Goal: Information Seeking & Learning: Learn about a topic

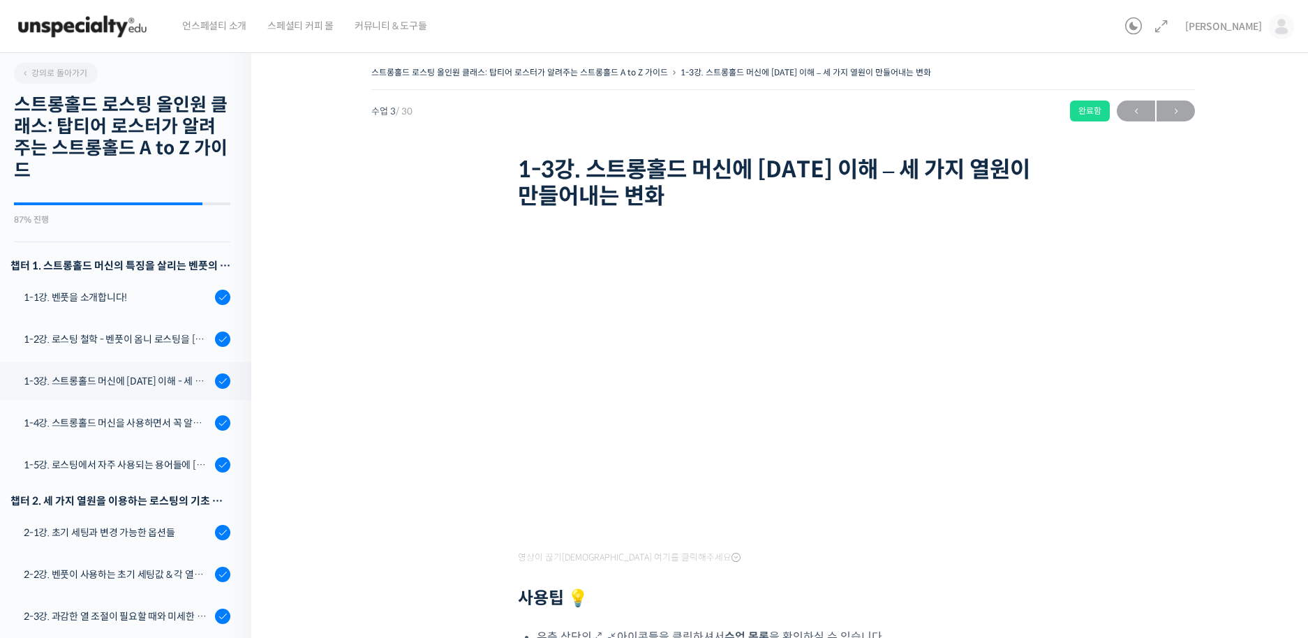
scroll to position [309, 0]
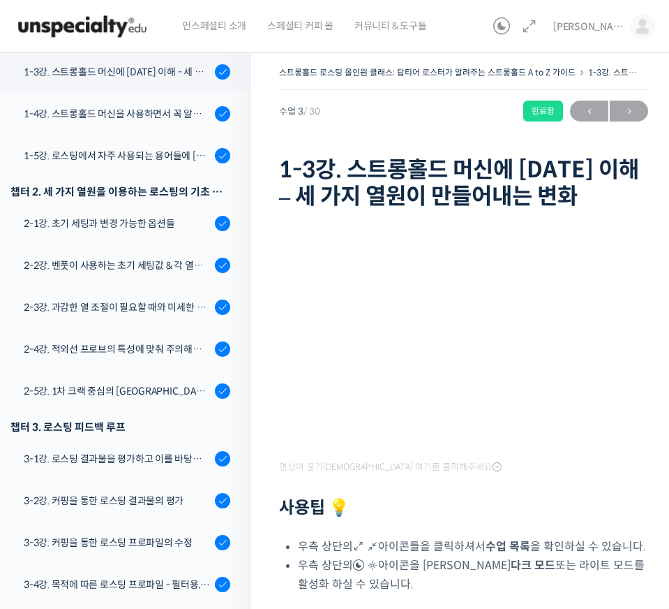
click at [336, 130] on div "스트롱홀드 로스팅 올인원 클래스: 탑티어 로스터가 알려주는 스트롱홀드 A to Z 가이드 1-3강. 스트롱홀드 머신에 대한 이해 – 세 가지 …" at bounding box center [463, 138] width 369 height 151
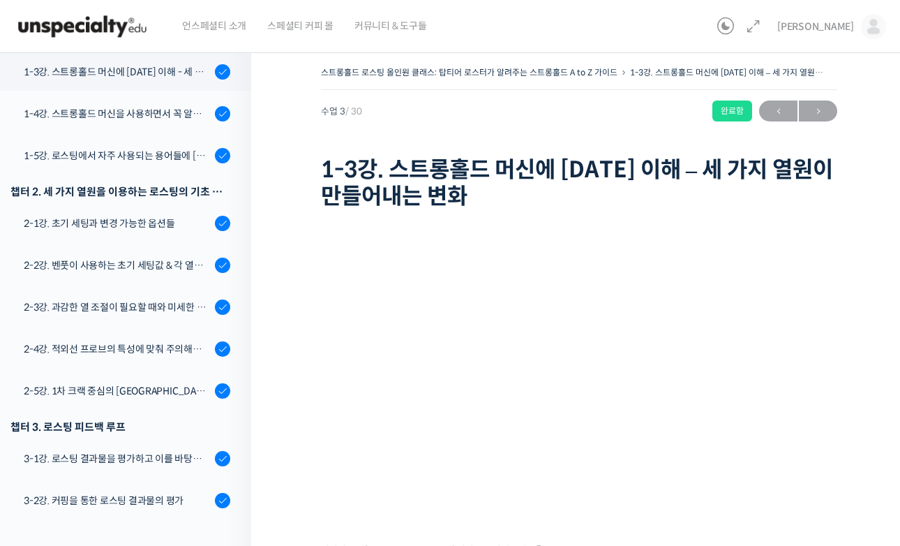
click at [844, 450] on div "스트롱홀드 로스팅 올인원 클래스: 탑티어 로스터가 알려주는 스트롱홀드 A to Z 가이드 1-3강. 스트롱홀드 머신에 대한 이해 – 세 가지 …" at bounding box center [579, 396] width 656 height 708
click at [297, 106] on div "스트롱홀드 로스팅 올인원 클래스: 탑티어 로스터가 알려주는 스트롱홀드 A to Z 가이드 1-3강. 스트롱홀드 머신에 대한 이해 – 세 가지 …" at bounding box center [579, 396] width 656 height 708
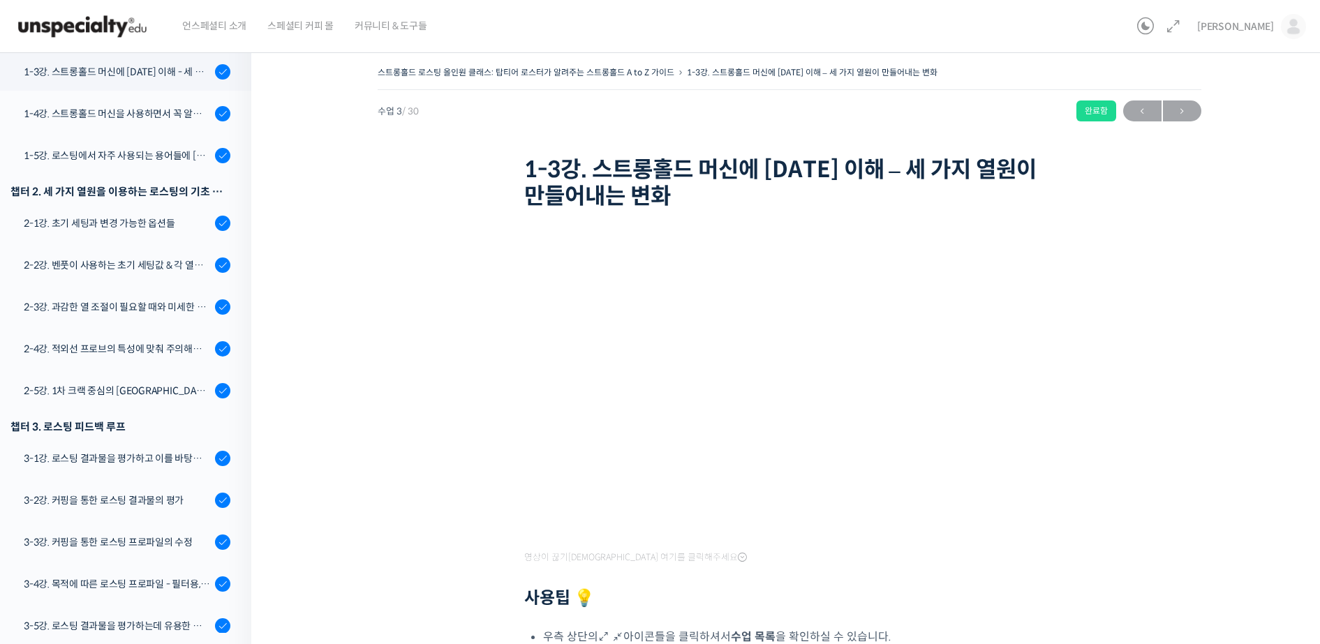
click at [319, 403] on div "스트롱홀드 로스팅 올인원 클래스: 탑티어 로스터가 알려주는 스트롱홀드 A to Z 가이드 1-3강. 스트롱홀드 머신에 대한 이해 – 세 가지 …" at bounding box center [788, 400] width 1075 height 716
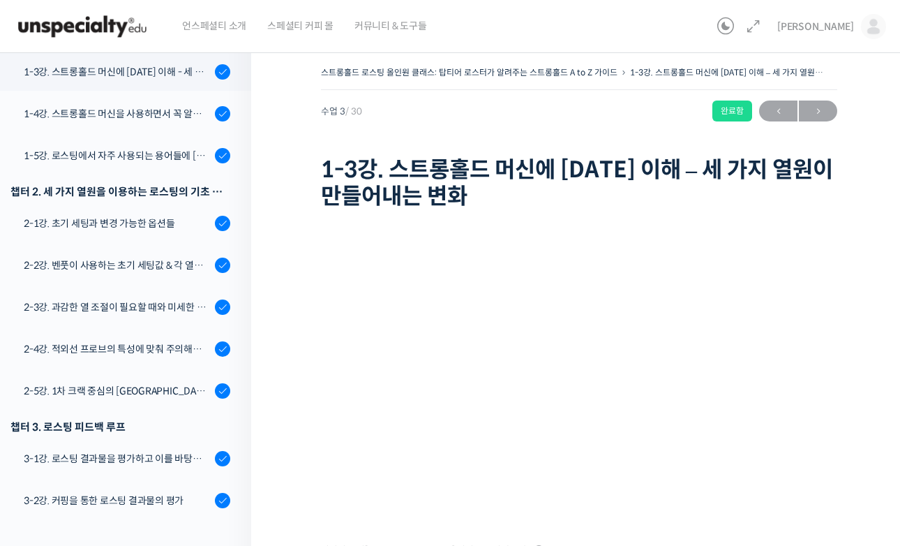
click at [330, 172] on h1 "1-3강. 스트롱홀드 머신에 대한 이해 – 세 가지 열원이 만들어내는 변화" at bounding box center [579, 183] width 516 height 54
click at [131, 225] on div "2-1강. 초기 세팅과 변경 가능한 옵션들" at bounding box center [117, 223] width 187 height 15
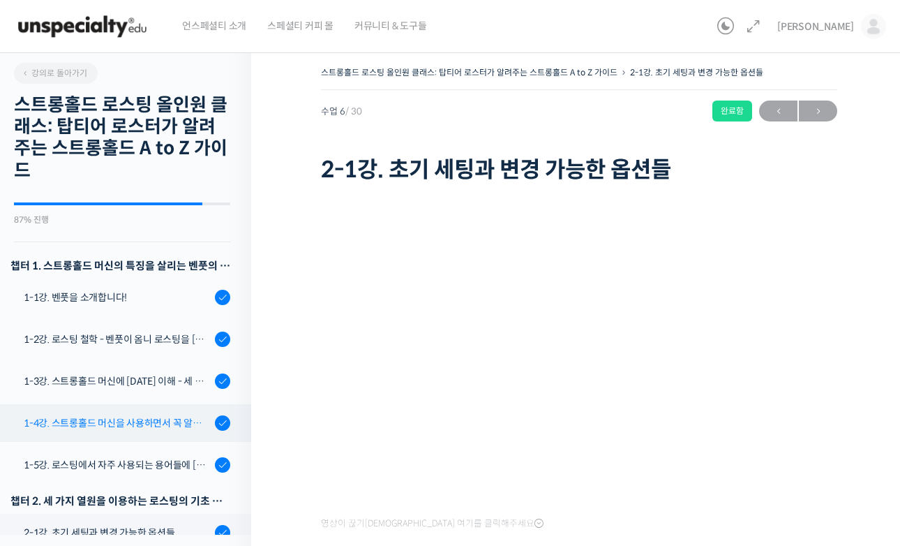
click at [183, 429] on div "1-4강. 스트롱홀드 머신을 사용하면서 꼭 알고 있어야 할 유의사항" at bounding box center [117, 422] width 187 height 15
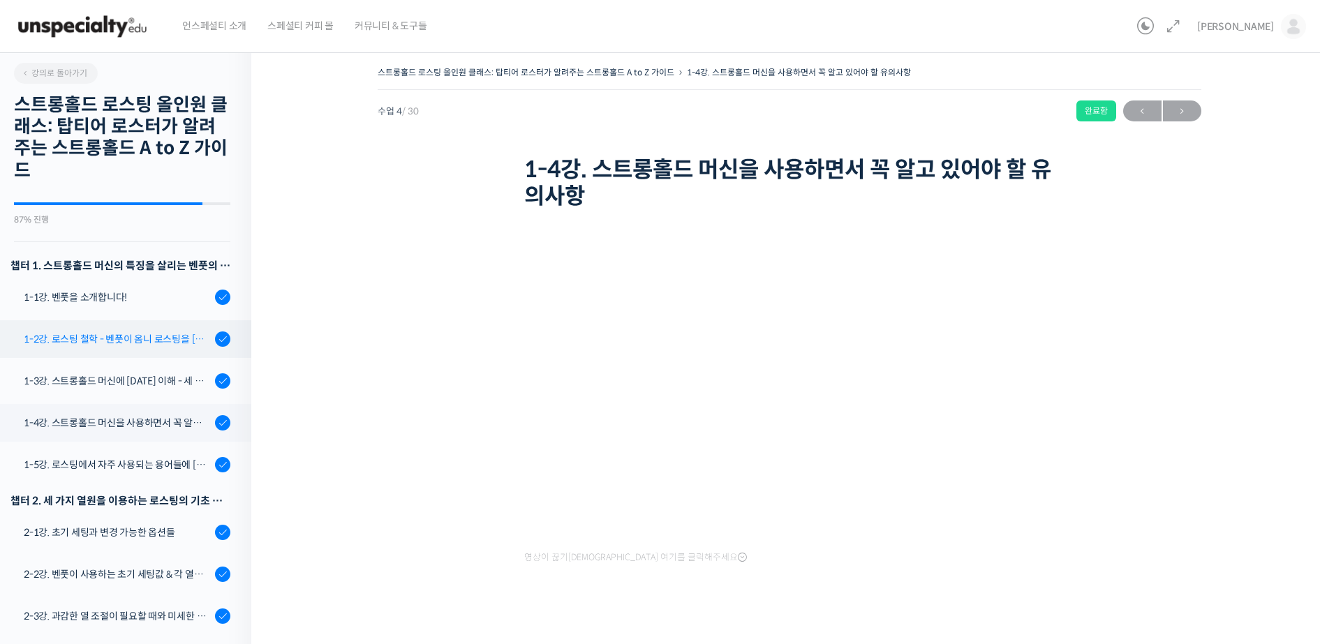
click at [143, 355] on link "1-2강. 로스팅 철학 - 벤풋이 옴니 로스팅을 [DATE] 않는 이유" at bounding box center [122, 339] width 258 height 38
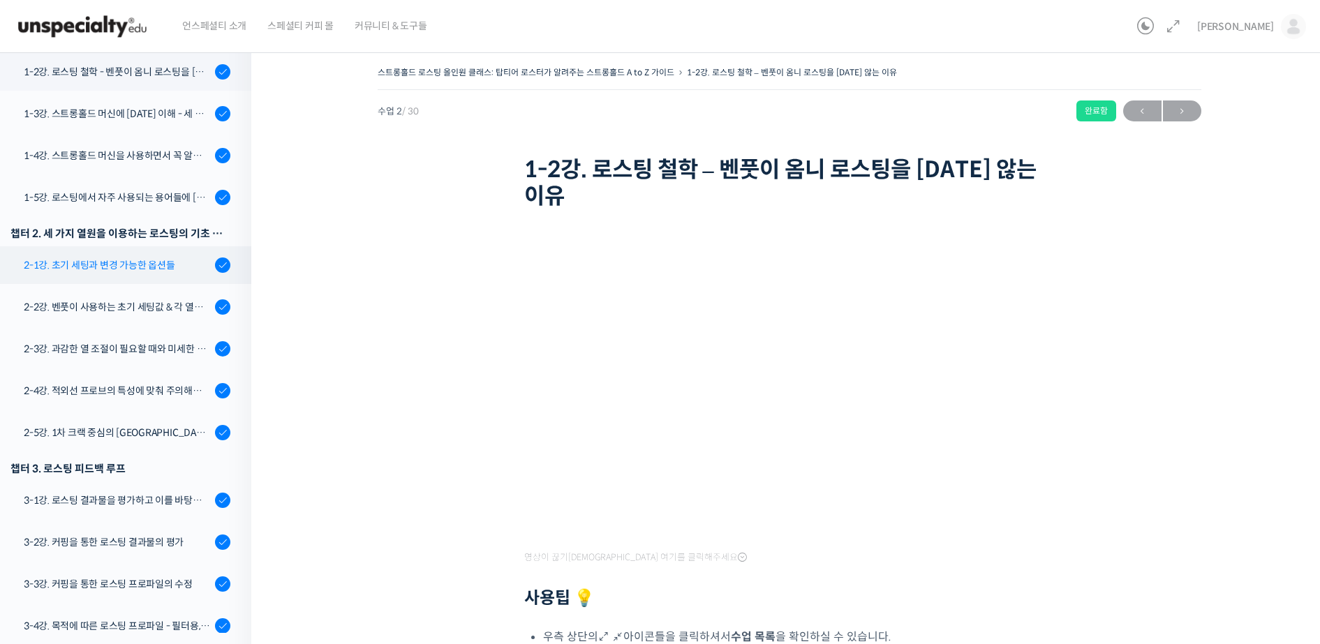
click at [147, 271] on div "2-1강. 초기 세팅과 변경 가능한 옵션들" at bounding box center [117, 265] width 187 height 15
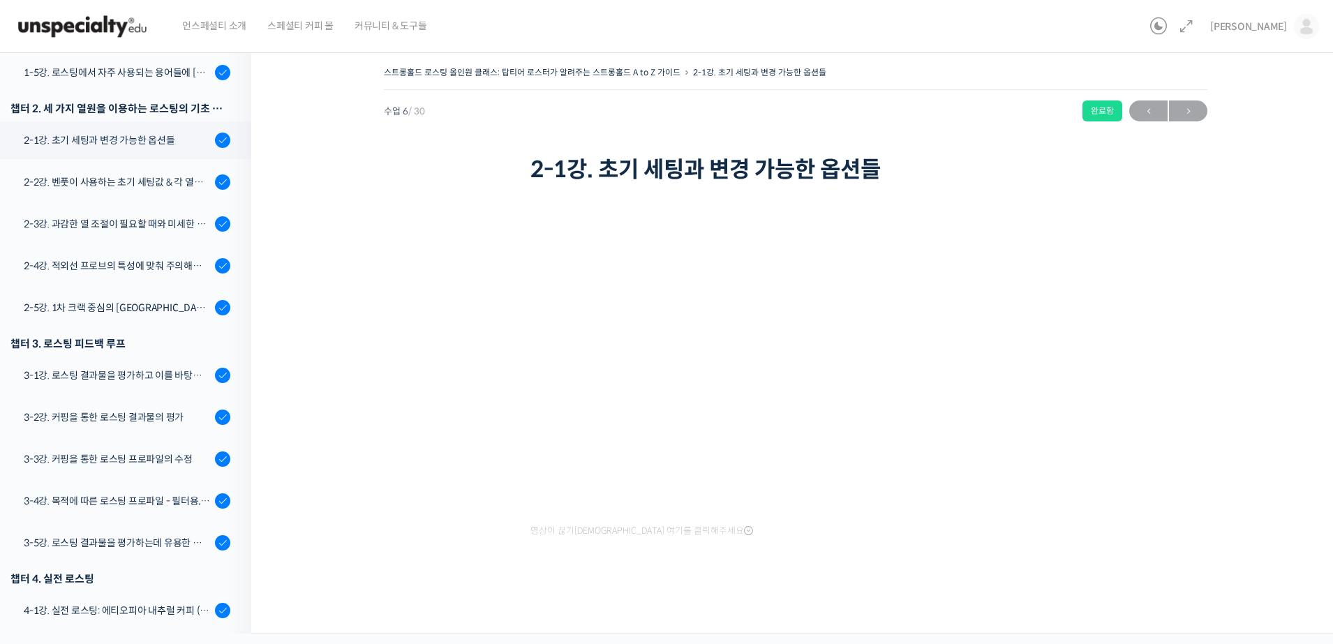
scroll to position [435, 0]
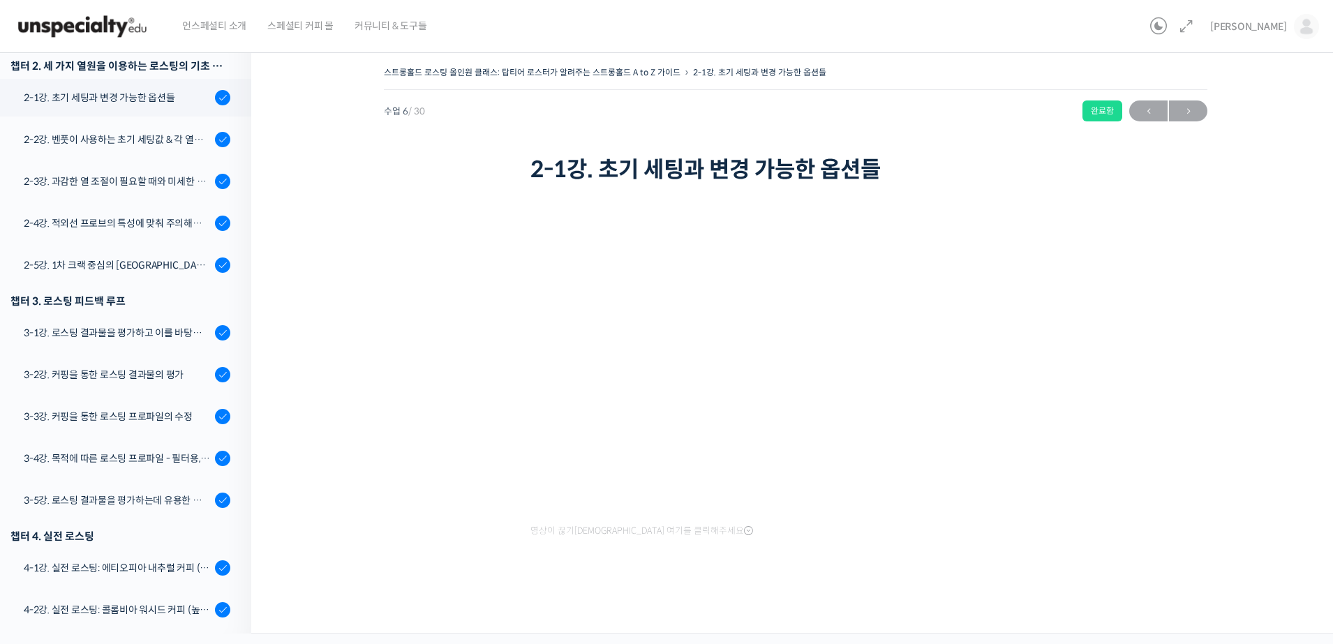
click at [972, 132] on div "스트롱홀드 로스팅 올인원 클래스: 탑티어 로스터가 알려주는 스트롱홀드 A to Z 가이드 2-1강. 초기 세팅과 변경 가능한 옵션들 완료함 수…" at bounding box center [796, 125] width 824 height 124
drag, startPoint x: 1140, startPoint y: 239, endPoint x: 705, endPoint y: 30, distance: 482.9
click at [1135, 225] on div "스트롱홀드 로스팅 올인원 클래스: 탑티어 로스터가 알려주는 스트롱홀드 A to Z 가이드 2-1강. 초기 세팅과 변경 가능한 옵션들 완료함 수…" at bounding box center [795, 334] width 949 height 542
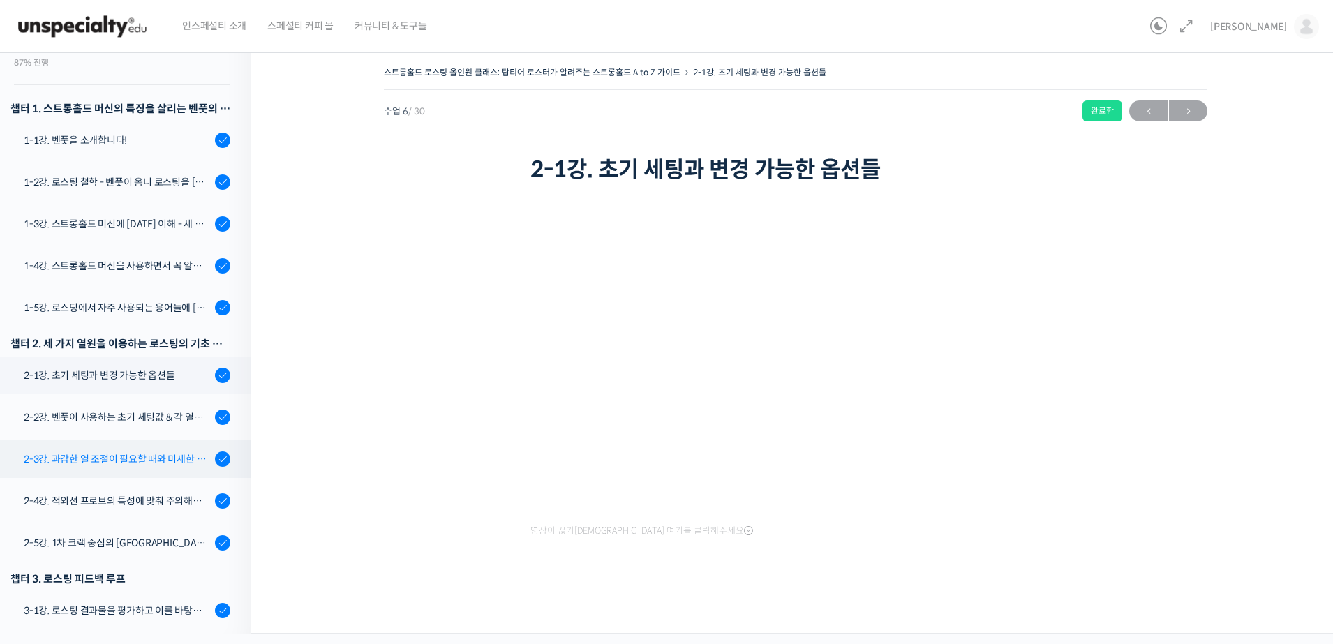
scroll to position [174, 0]
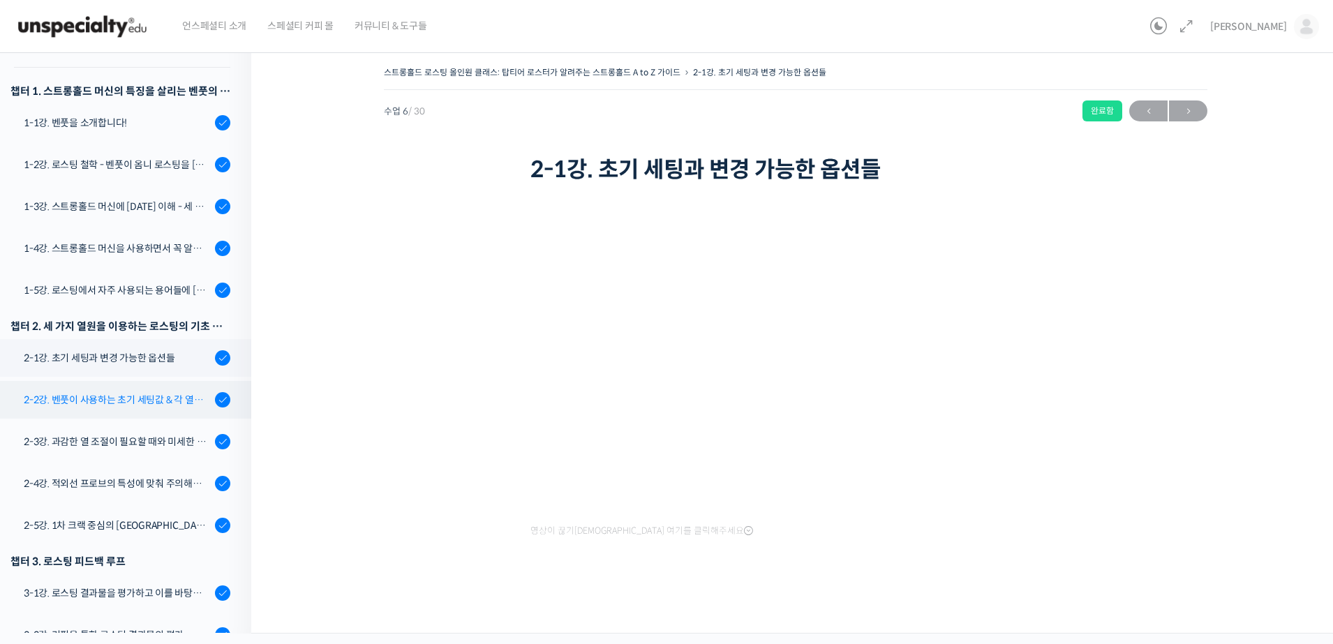
click at [144, 410] on link "2-2강. 벤풋이 사용하는 초기 세팅값 & 각 열원이 하는 역할" at bounding box center [122, 400] width 258 height 38
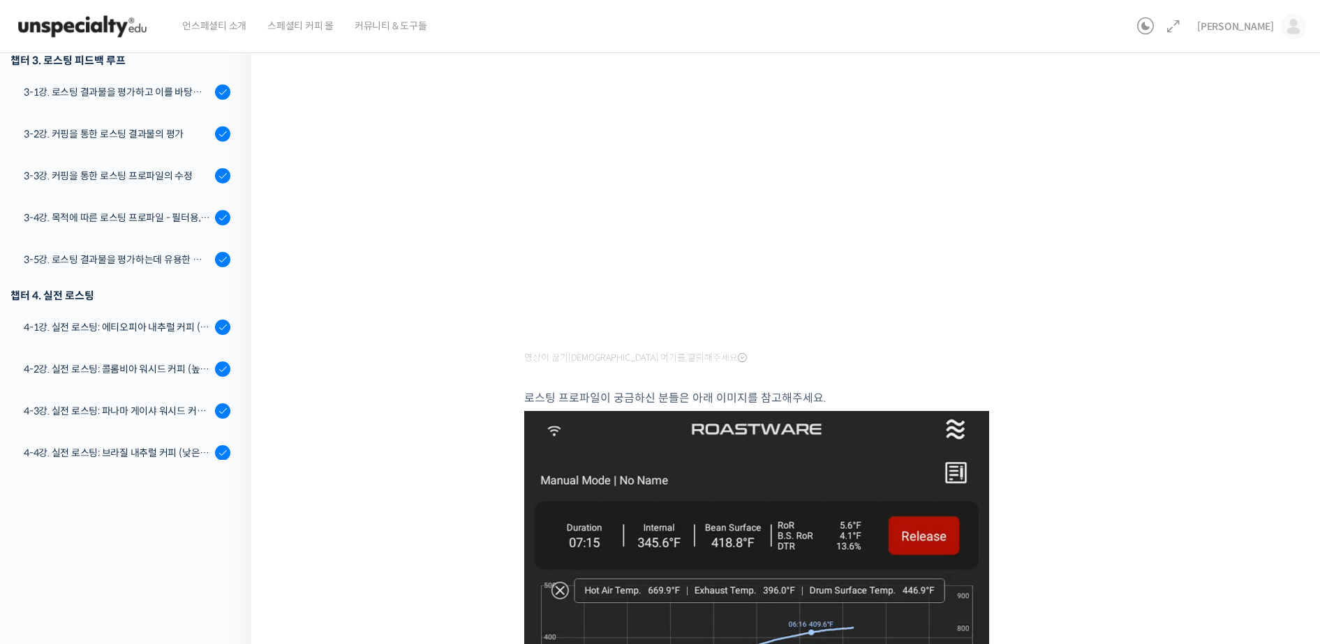
scroll to position [349, 0]
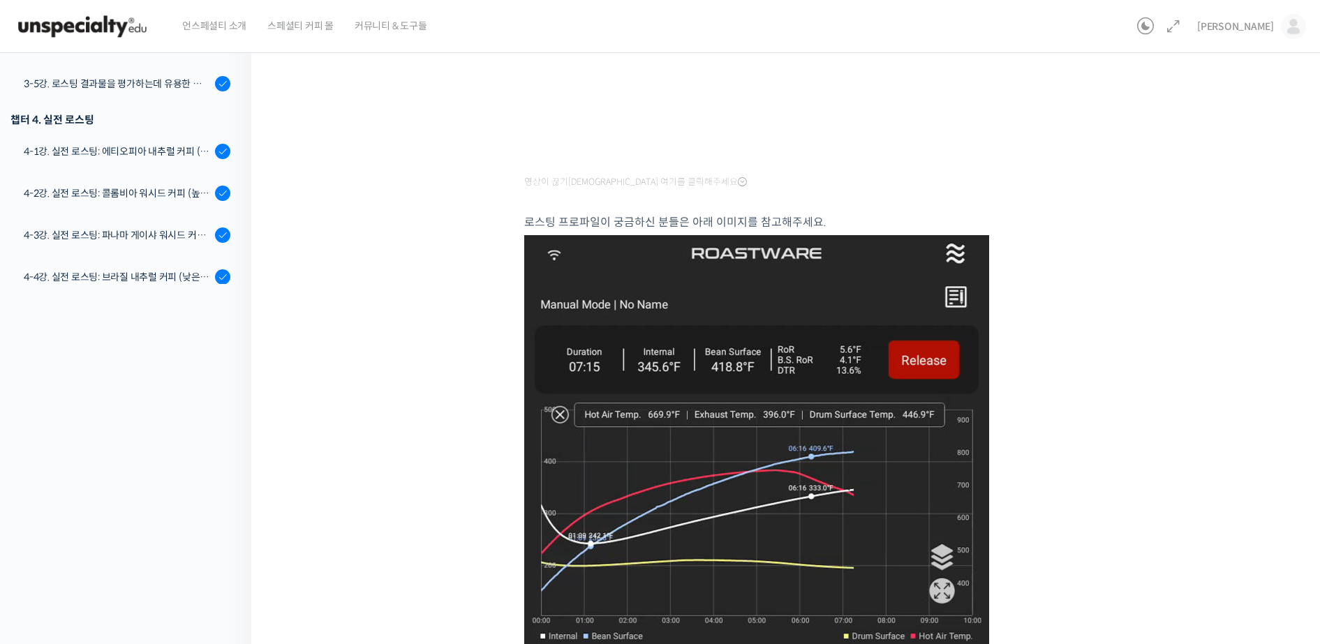
click at [1041, 313] on figure at bounding box center [789, 592] width 530 height 715
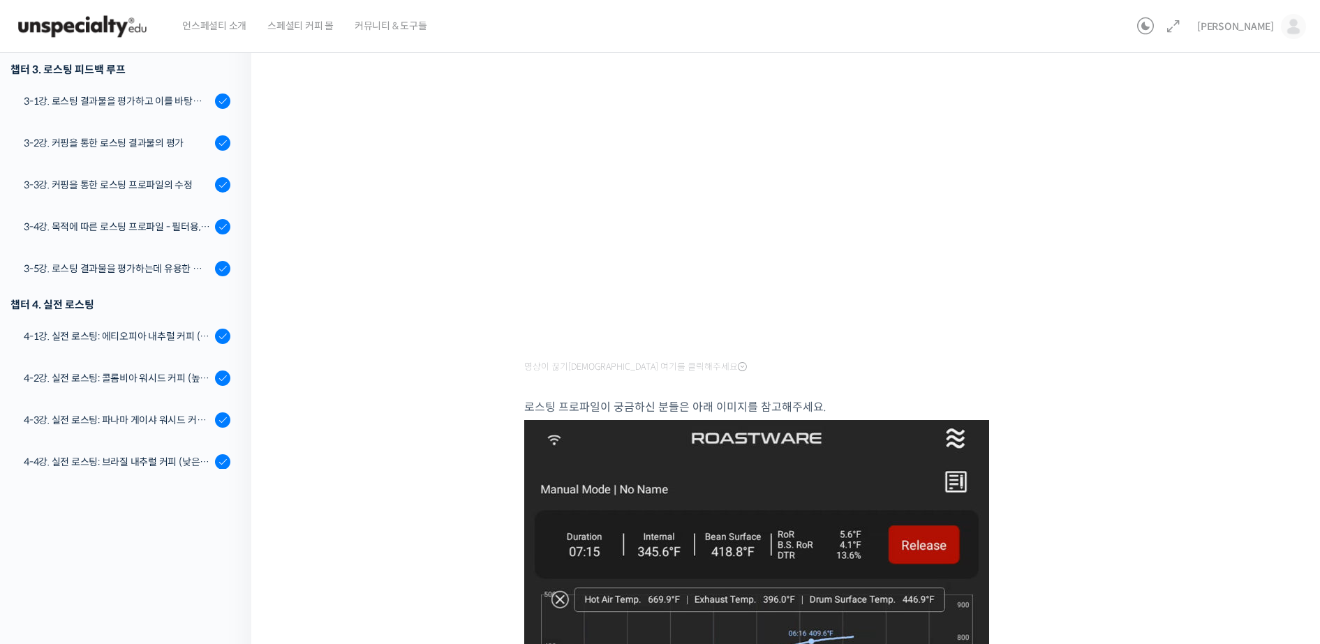
scroll to position [163, 0]
